Goal: Task Accomplishment & Management: Manage account settings

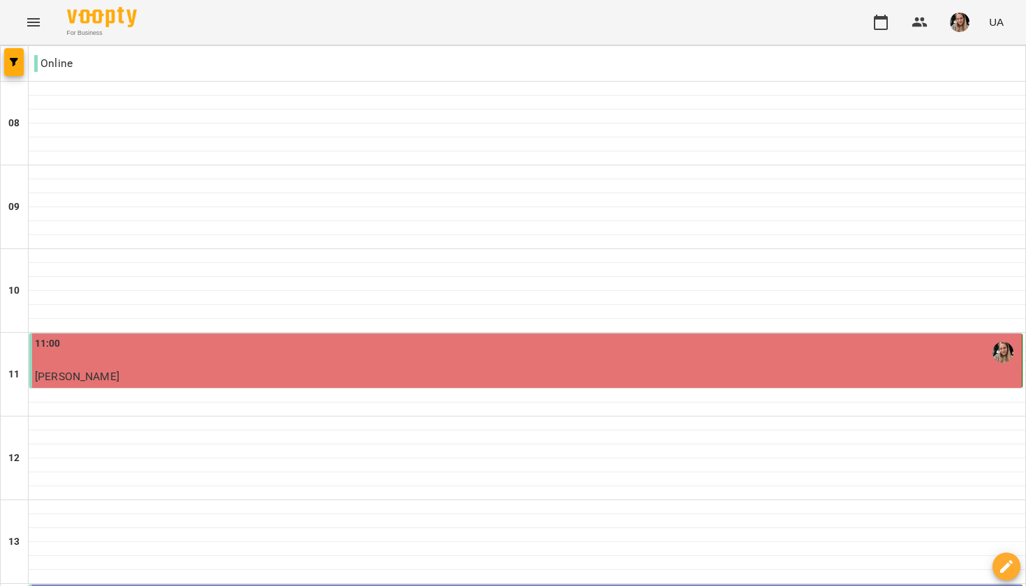
scroll to position [749, 0]
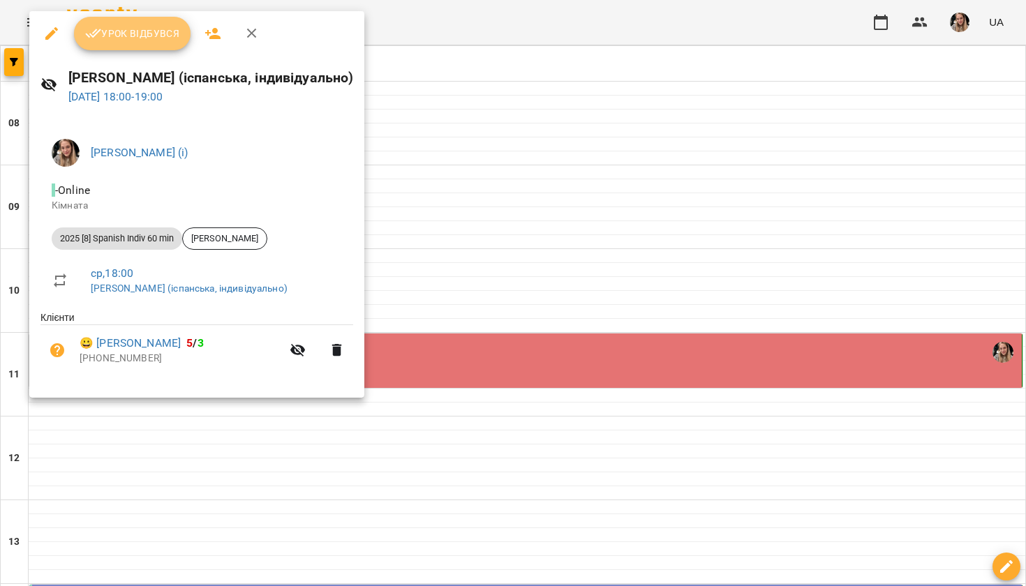
click at [156, 45] on button "Урок відбувся" at bounding box center [132, 33] width 117 height 33
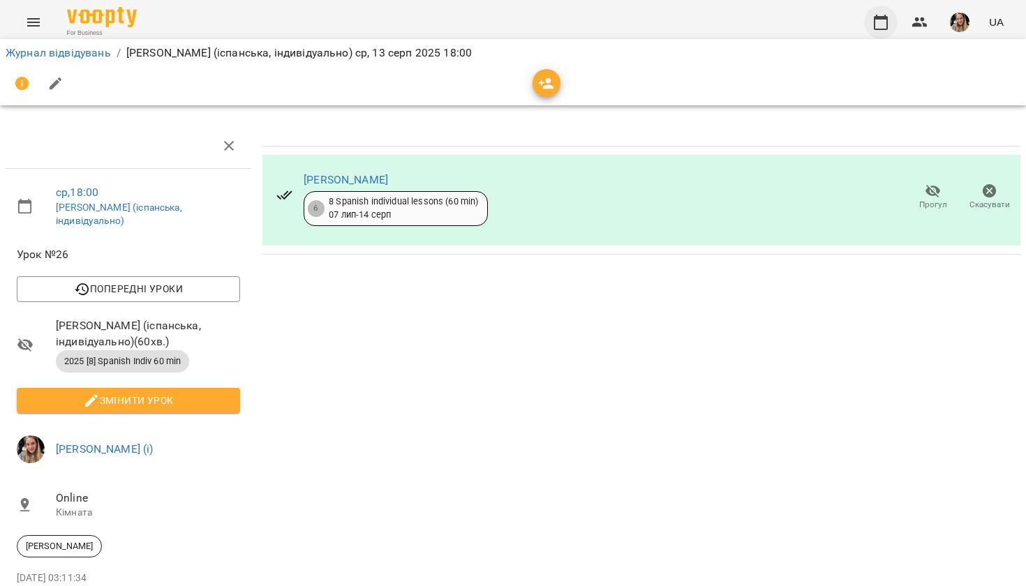
click at [886, 24] on icon "button" at bounding box center [880, 22] width 17 height 17
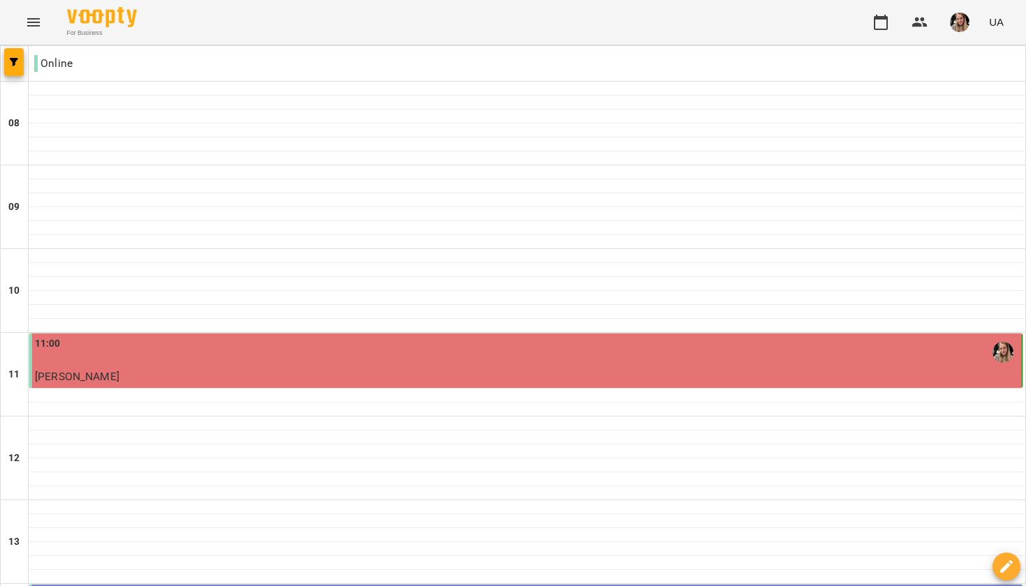
scroll to position [767, 0]
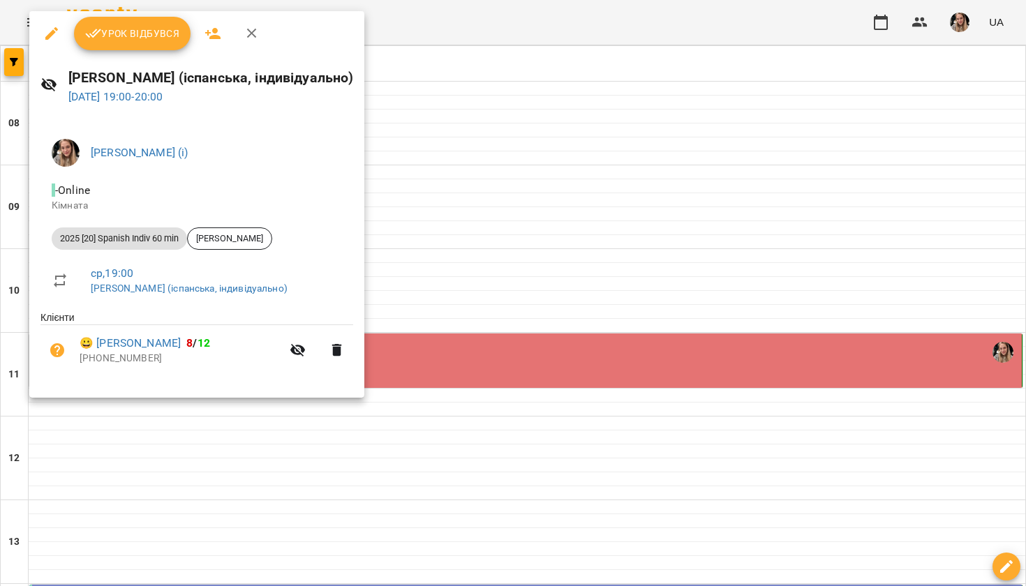
click at [117, 39] on span "Урок відбувся" at bounding box center [132, 33] width 95 height 17
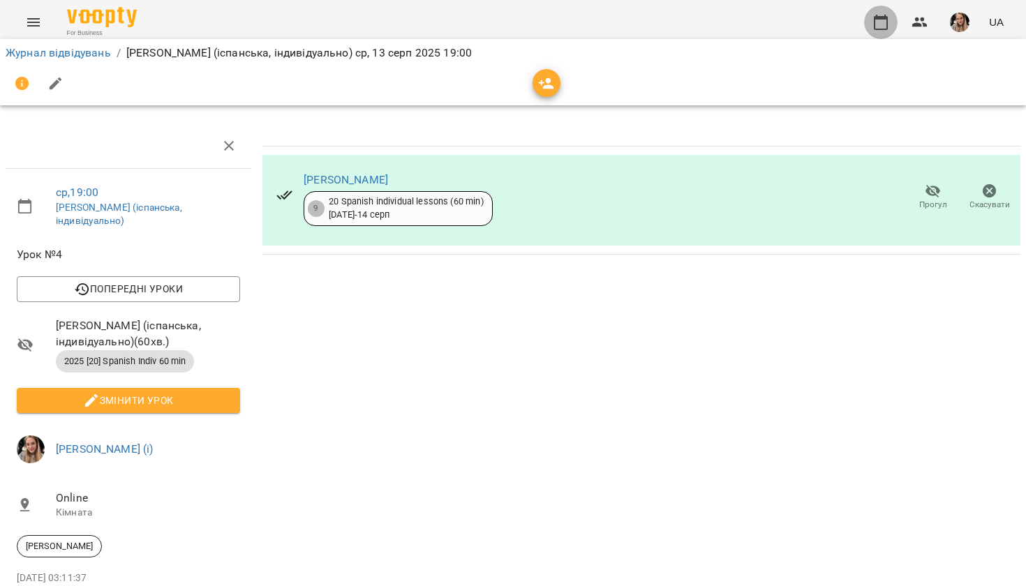
click at [883, 20] on icon "button" at bounding box center [880, 22] width 14 height 15
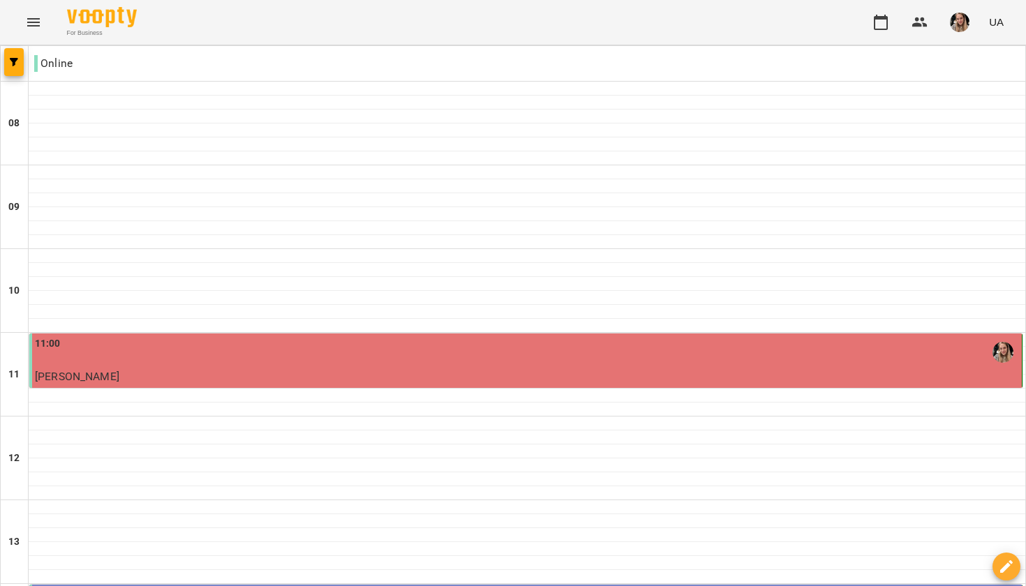
scroll to position [843, 0]
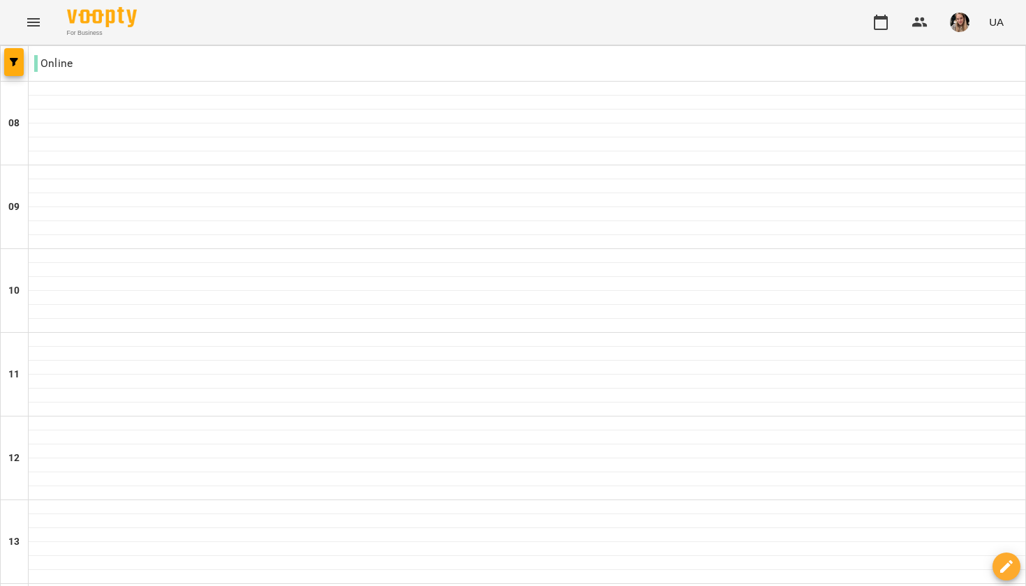
scroll to position [93, 0]
